Goal: Information Seeking & Learning: Learn about a topic

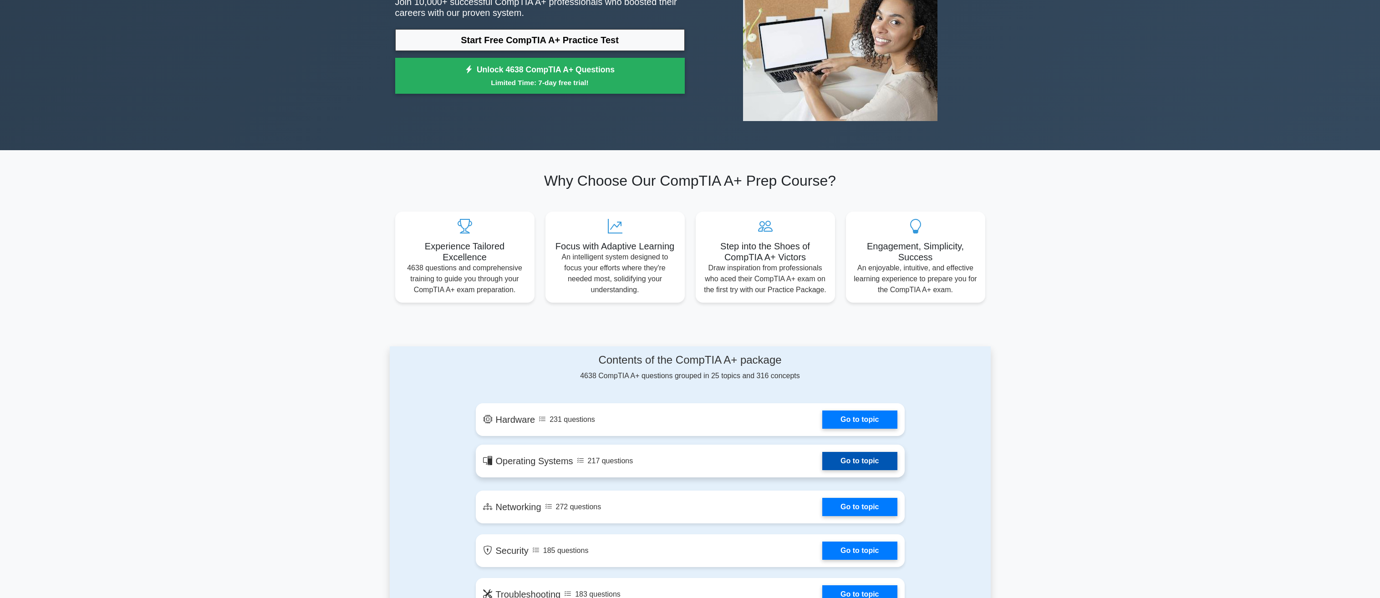
scroll to position [182, 0]
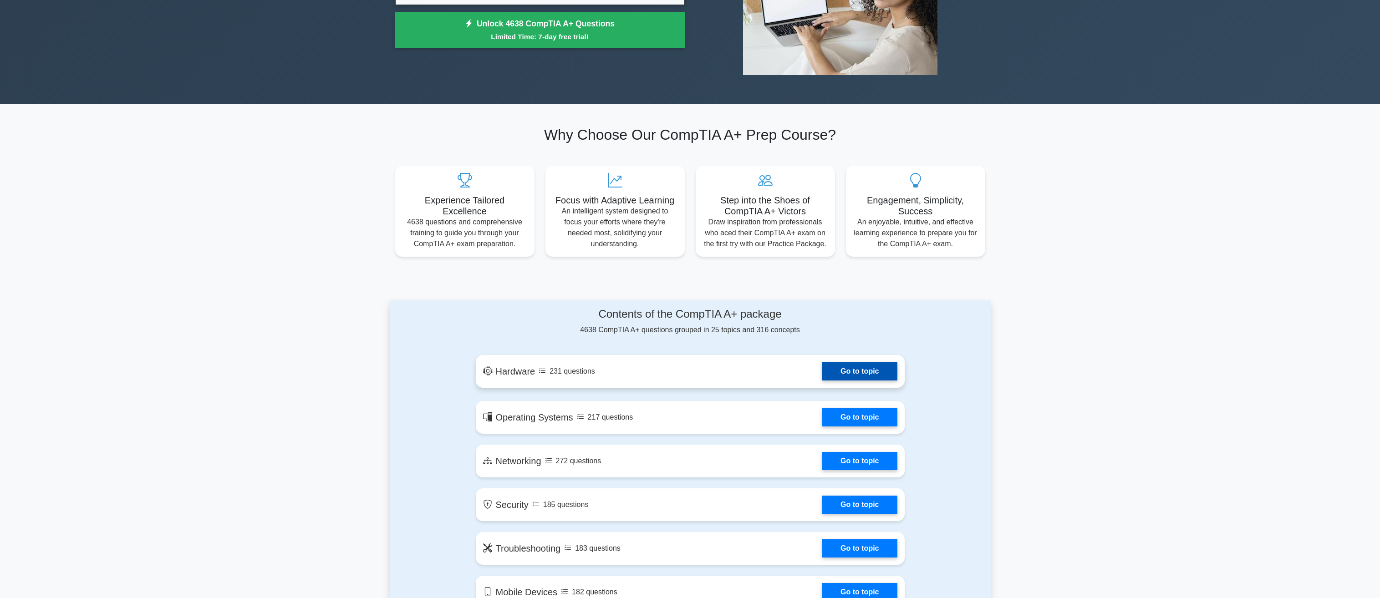
click at [844, 368] on link "Go to topic" at bounding box center [859, 371] width 75 height 18
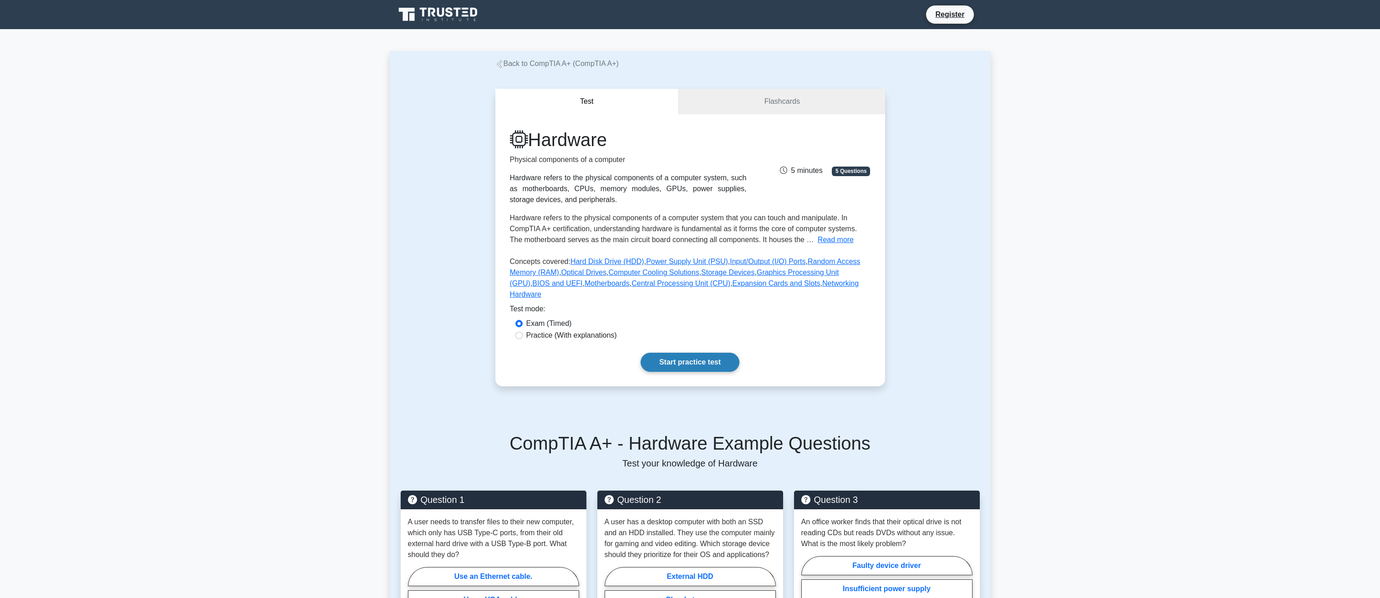
click at [694, 353] on link "Start practice test" at bounding box center [690, 362] width 99 height 19
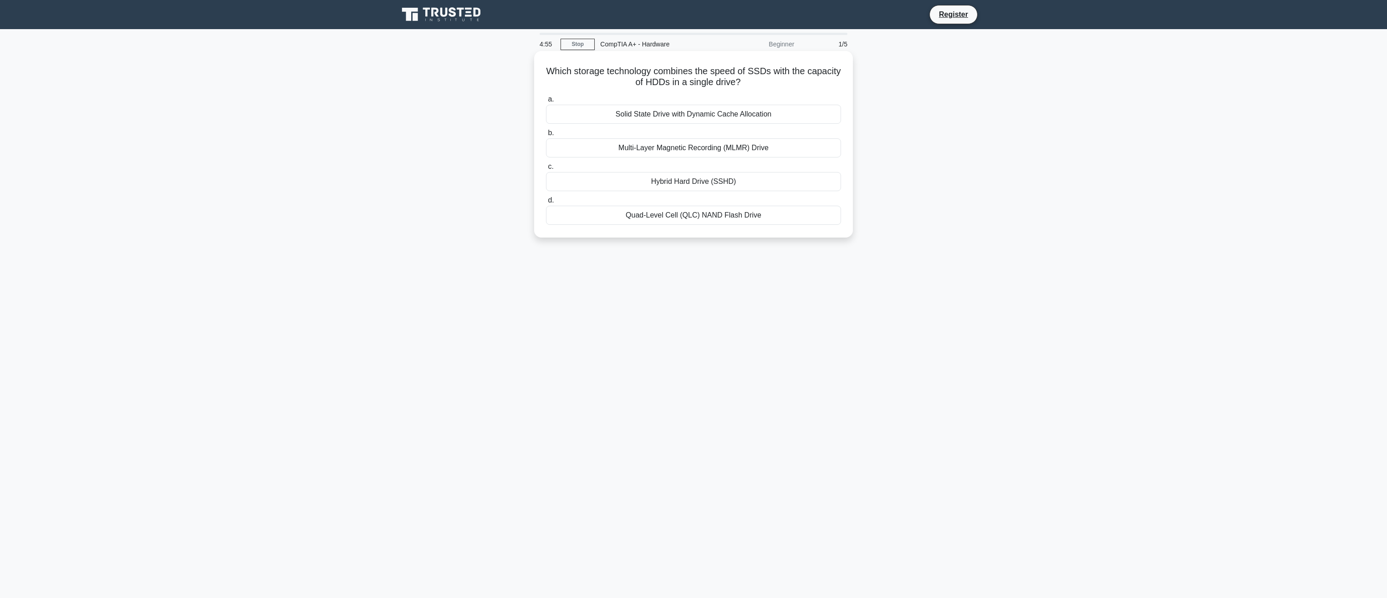
click at [699, 183] on div "Hybrid Hard Drive (SSHD)" at bounding box center [693, 181] width 295 height 19
click at [546, 170] on input "c. Hybrid Hard Drive (SSHD)" at bounding box center [546, 167] width 0 height 6
click at [715, 180] on div "SRAM (Static RAM)" at bounding box center [693, 181] width 295 height 19
click at [546, 170] on input "c. SRAM (Static RAM)" at bounding box center [546, 167] width 0 height 6
click at [704, 110] on div "Manages the data transfer between the HDD and the computer" at bounding box center [693, 114] width 295 height 19
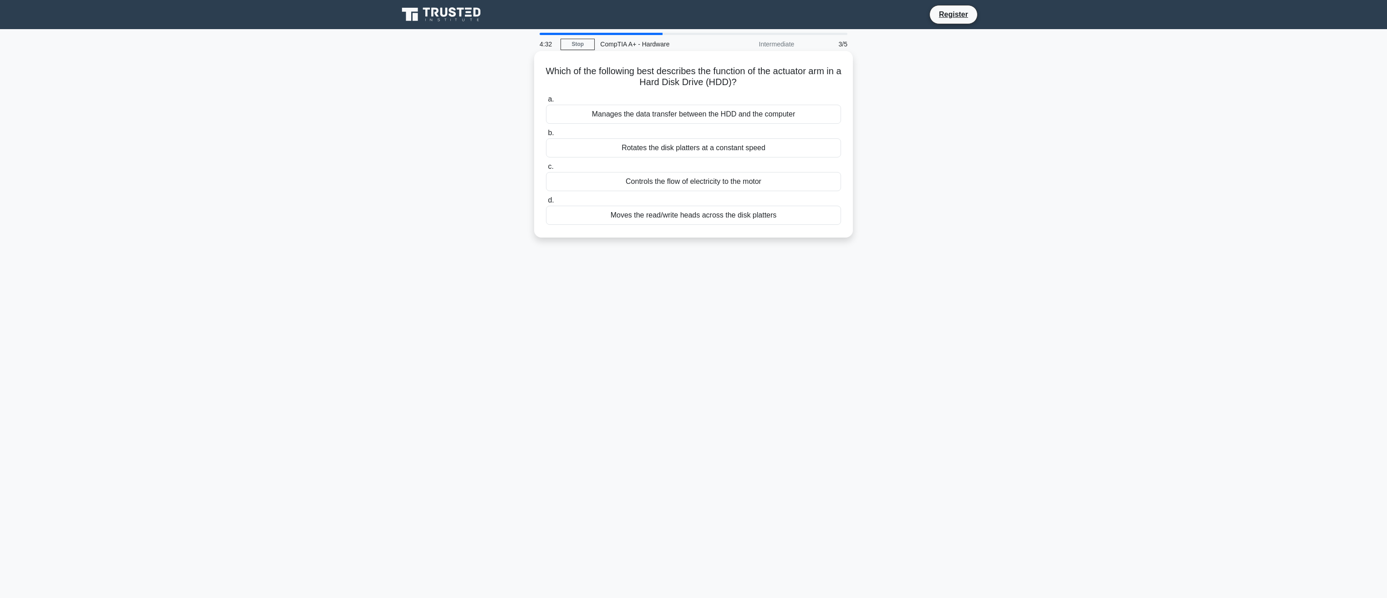
click at [546, 102] on input "a. Manages the data transfer between the HDD and the computer" at bounding box center [546, 100] width 0 height 6
click at [658, 183] on div "It indicates that the PSU voltages are stable and within tolerances." at bounding box center [693, 181] width 295 height 19
click at [546, 170] on input "c. It indicates that the PSU voltages are stable and within tolerances." at bounding box center [546, 167] width 0 height 6
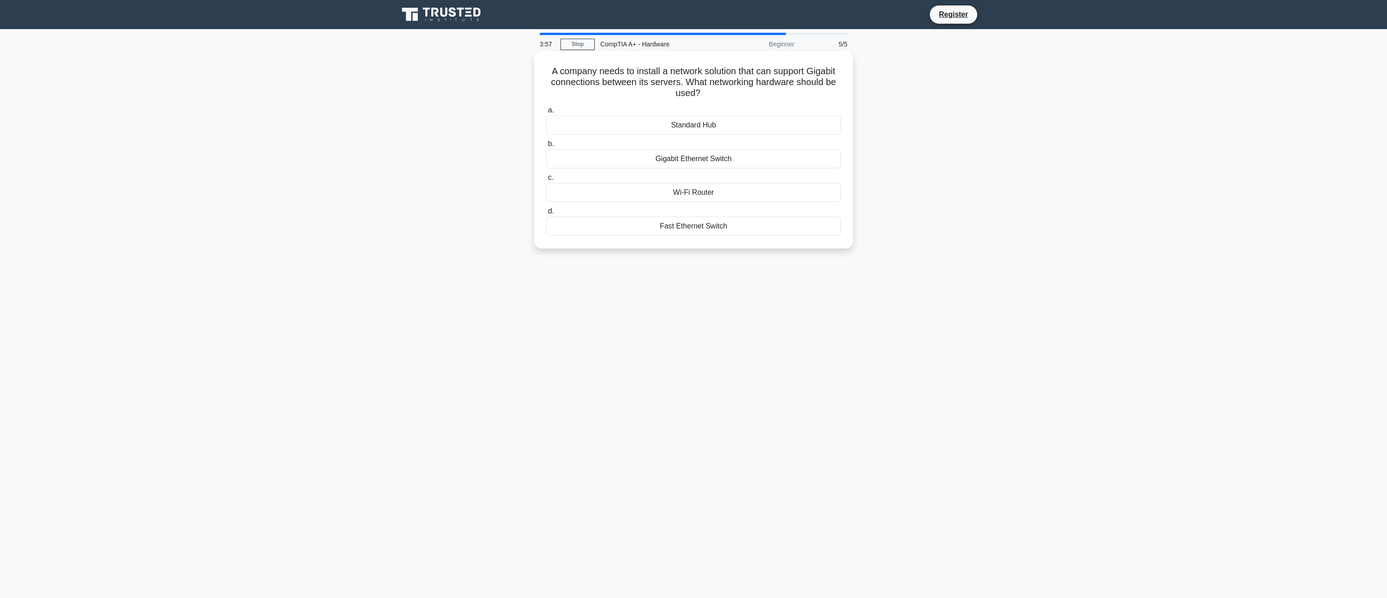
click at [704, 158] on div "Gigabit Ethernet Switch" at bounding box center [693, 158] width 295 height 19
click at [546, 147] on input "b. Gigabit Ethernet Switch" at bounding box center [546, 144] width 0 height 6
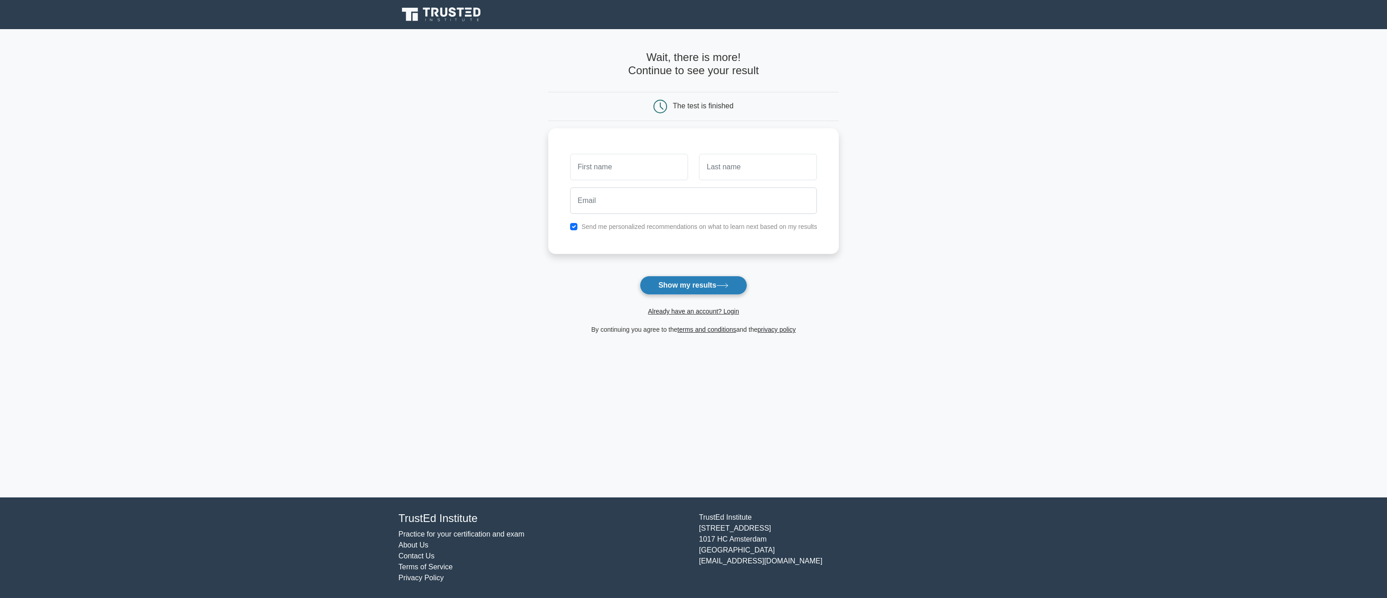
click at [693, 282] on button "Show my results" at bounding box center [693, 285] width 107 height 19
click at [646, 177] on input "text" at bounding box center [629, 165] width 118 height 26
type input "pelle"
type input "svanslös"
click at [602, 233] on div "pelle svanslös Send me personalized recommendations on what to learn next based…" at bounding box center [693, 189] width 291 height 126
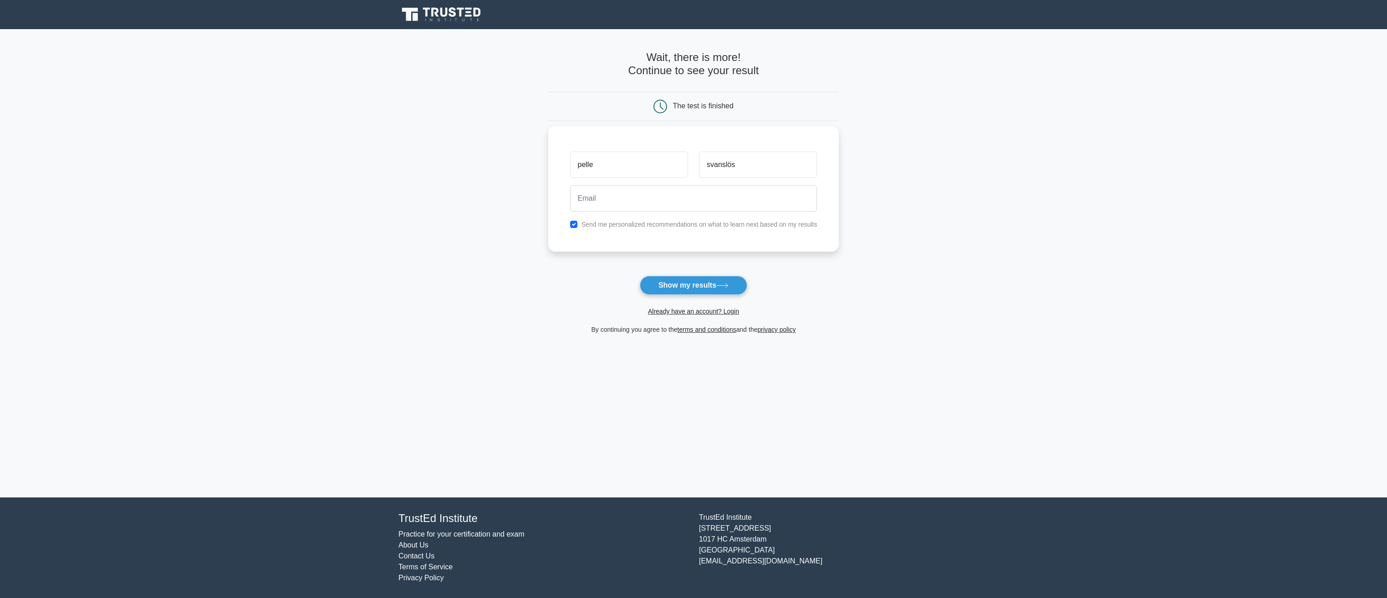
click at [605, 228] on label "Send me personalized recommendations on what to learn next based on my results" at bounding box center [700, 224] width 236 height 7
click at [578, 223] on div "Send me personalized recommendations on what to learn next based on my results" at bounding box center [694, 224] width 258 height 11
click at [575, 226] on input "checkbox" at bounding box center [573, 224] width 7 height 7
checkbox input "false"
click at [671, 277] on button "Show my results" at bounding box center [693, 285] width 107 height 19
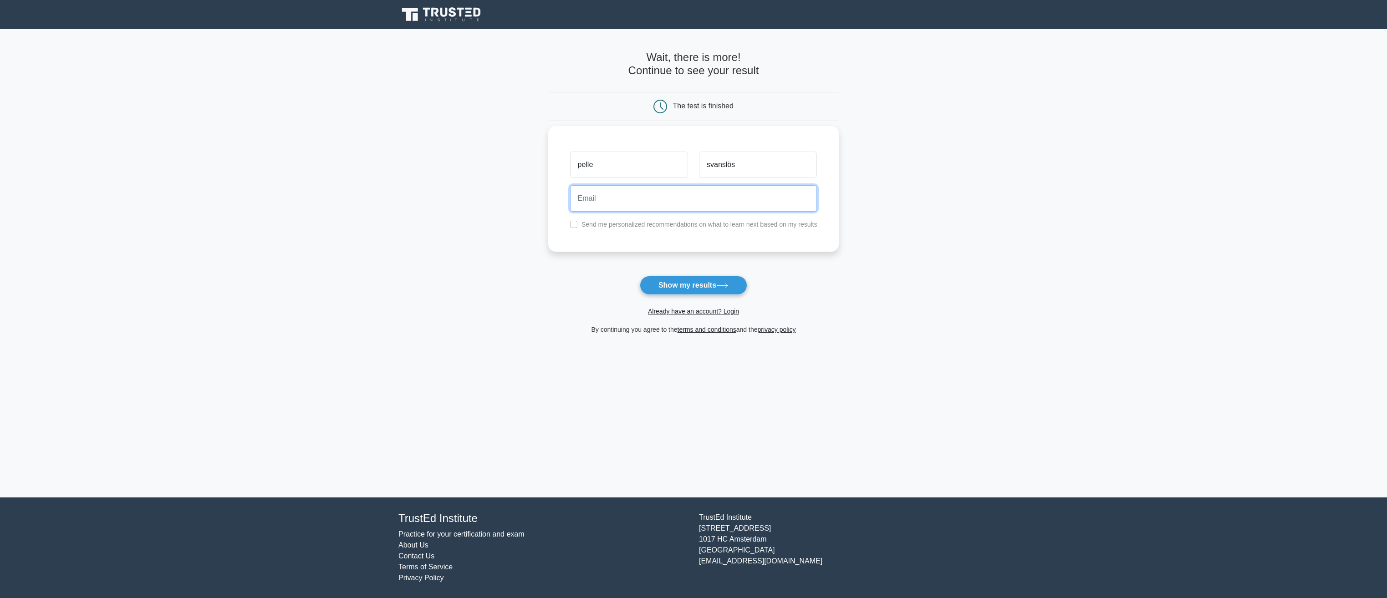
click at [662, 204] on input "email" at bounding box center [693, 198] width 247 height 26
type input "a@b.c"
click at [729, 284] on icon at bounding box center [722, 285] width 12 height 5
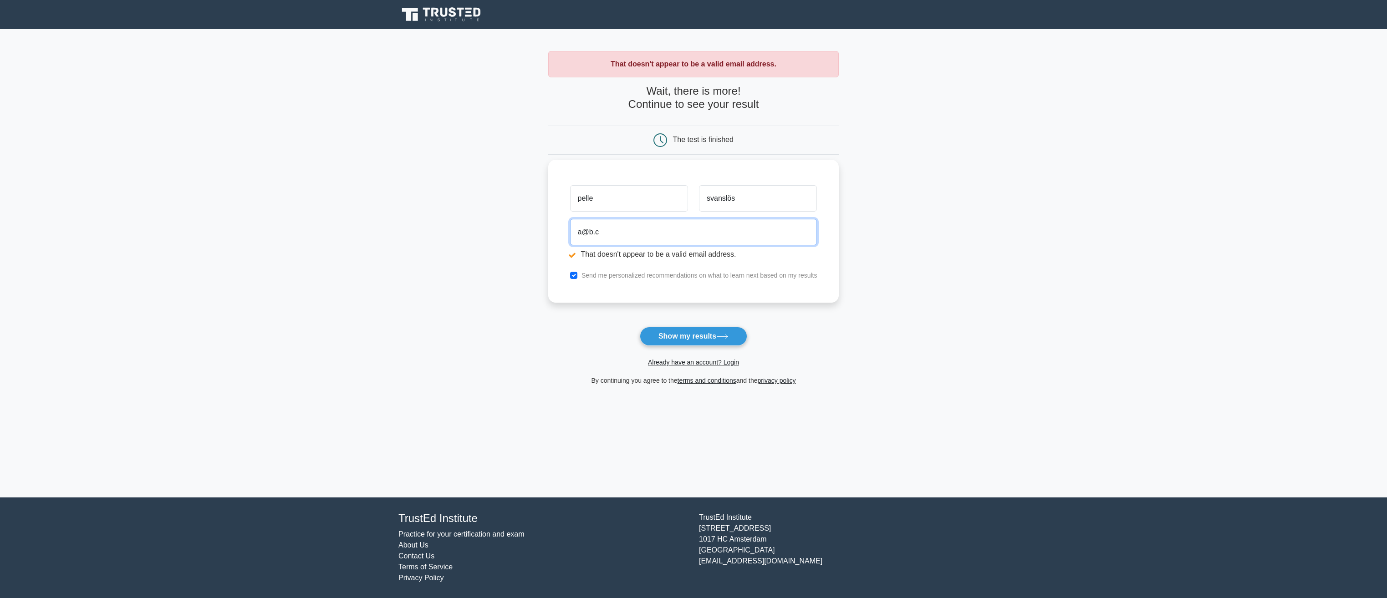
click at [622, 236] on input "a@b.c" at bounding box center [693, 232] width 247 height 26
type input "a@b.com"
click at [698, 336] on button "Show my results" at bounding box center [693, 336] width 107 height 19
click at [672, 276] on label "Send me personalized recommendations on what to learn next based on my results" at bounding box center [700, 275] width 236 height 7
click at [575, 280] on div "Send me personalized recommendations on what to learn next based on my results" at bounding box center [694, 275] width 258 height 11
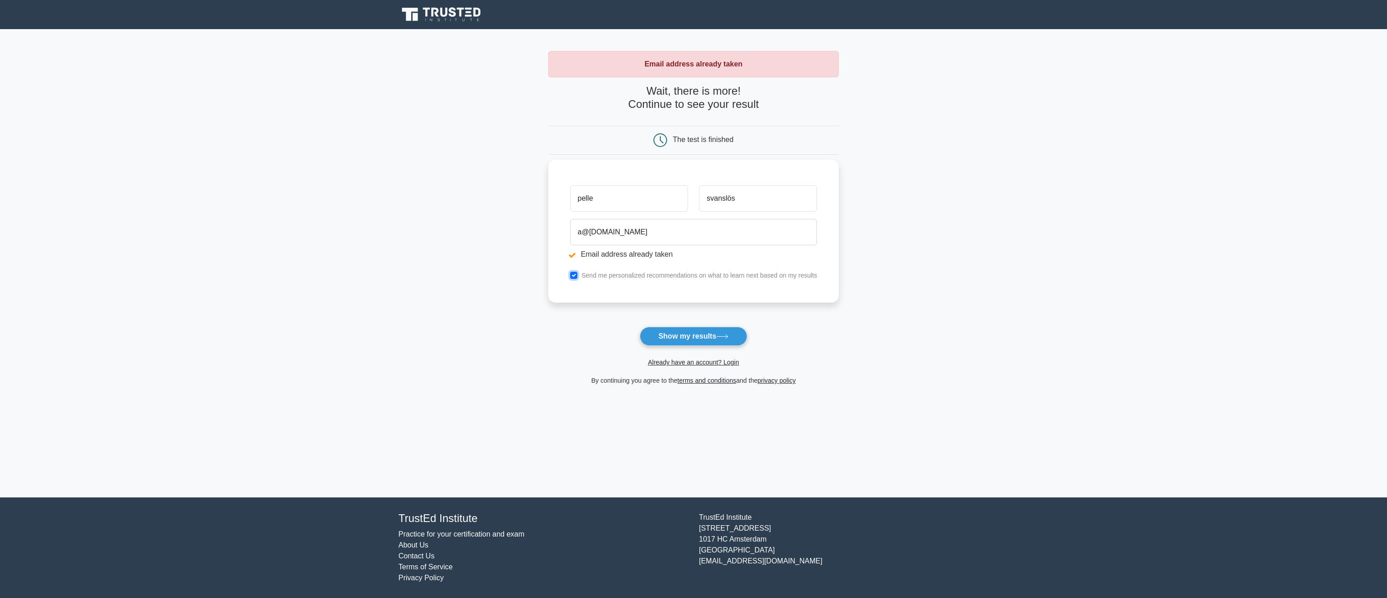
click at [577, 275] on input "checkbox" at bounding box center [573, 275] width 7 height 7
checkbox input "false"
drag, startPoint x: 1181, startPoint y: 82, endPoint x: 1112, endPoint y: 64, distance: 71.6
